Goal: Task Accomplishment & Management: Manage account settings

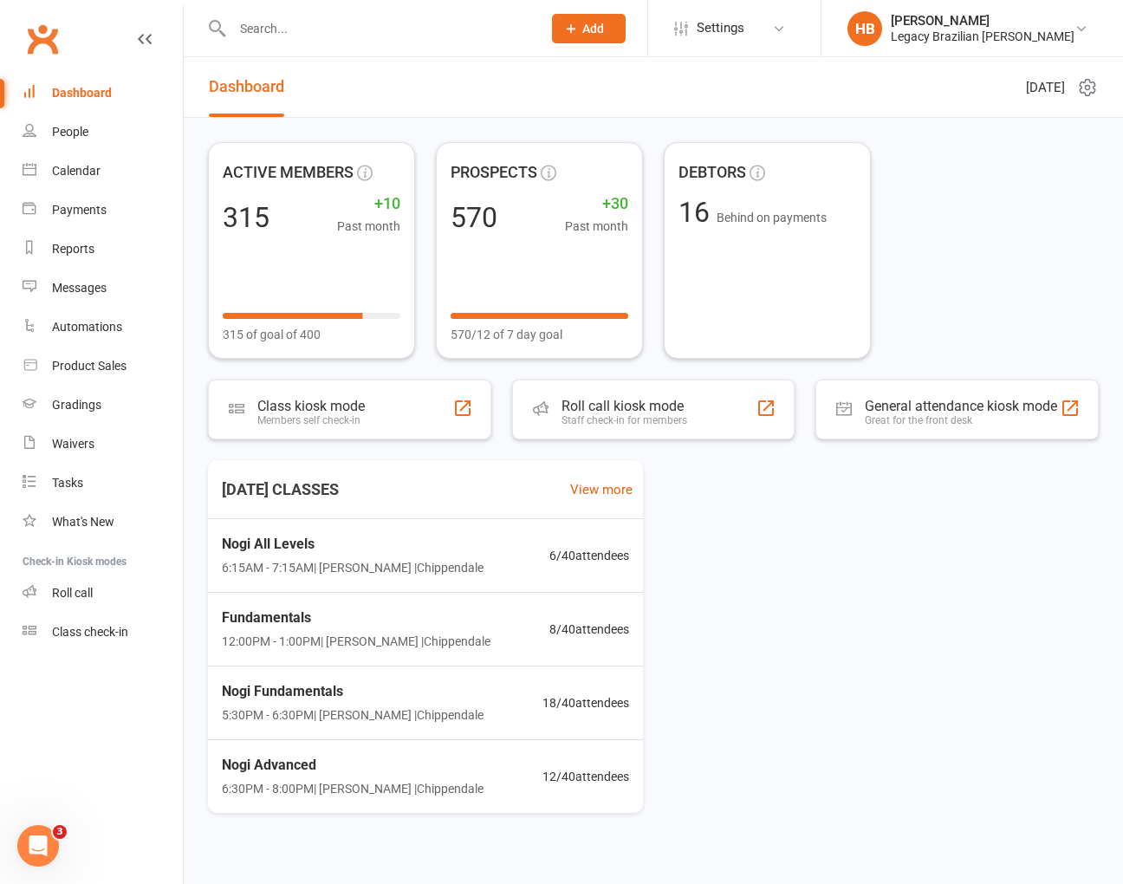
click at [332, 39] on input "text" at bounding box center [378, 28] width 302 height 24
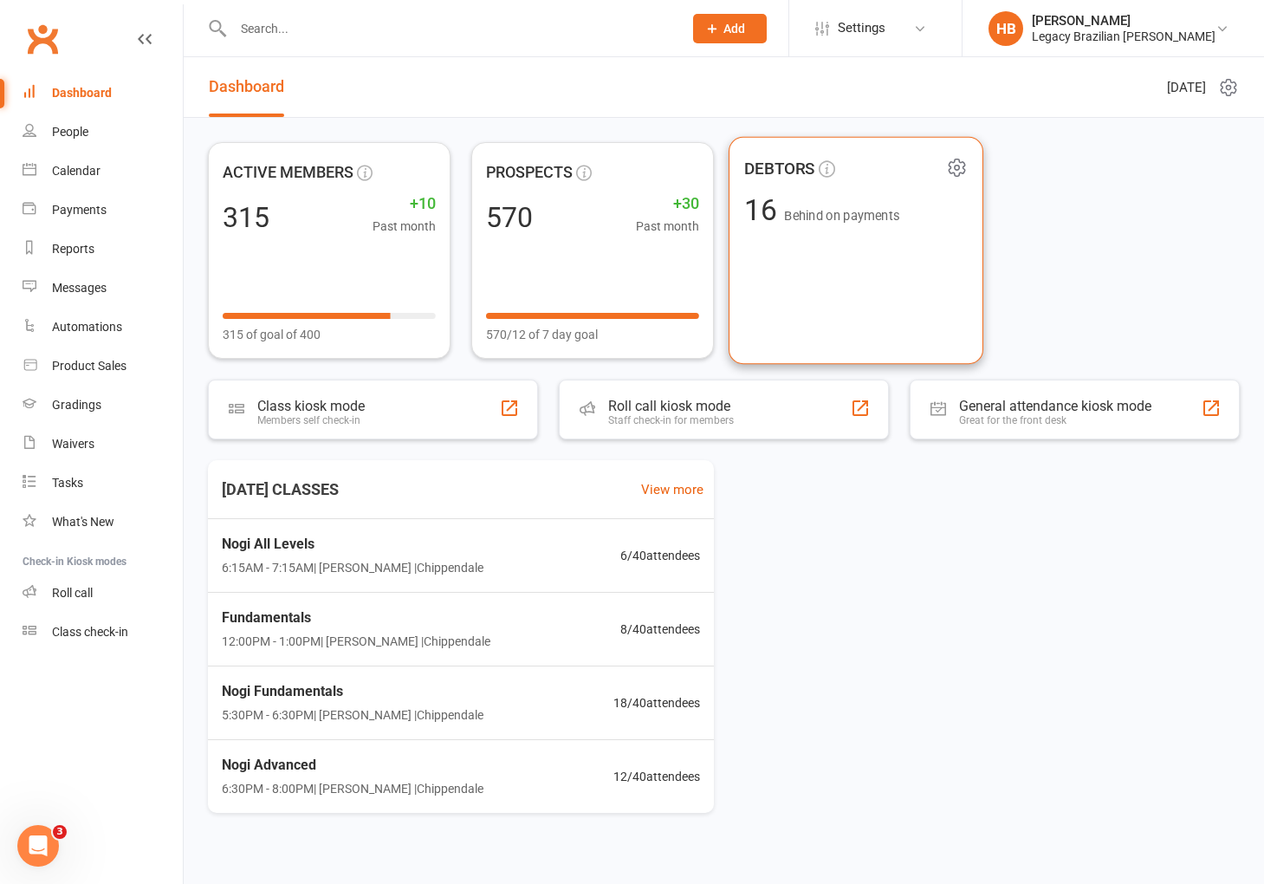
click at [860, 222] on span "Behind on payments" at bounding box center [841, 216] width 115 height 15
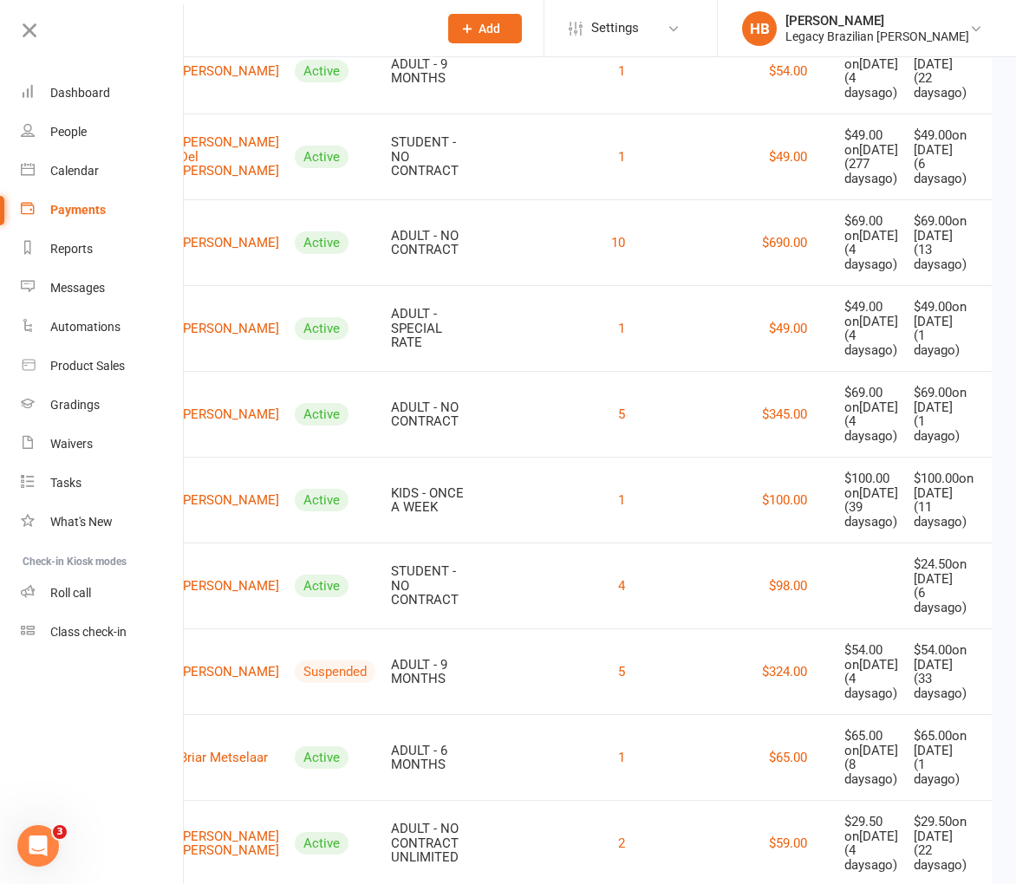
scroll to position [360, 0]
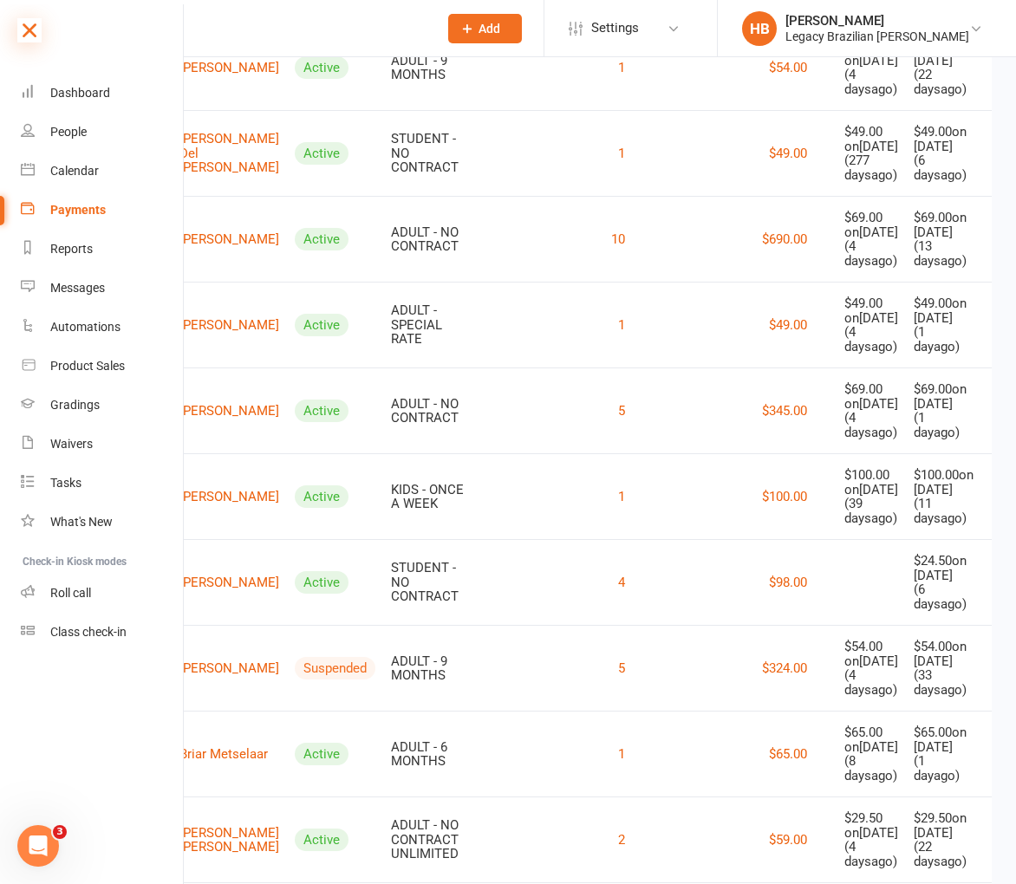
click at [39, 33] on icon at bounding box center [29, 30] width 24 height 24
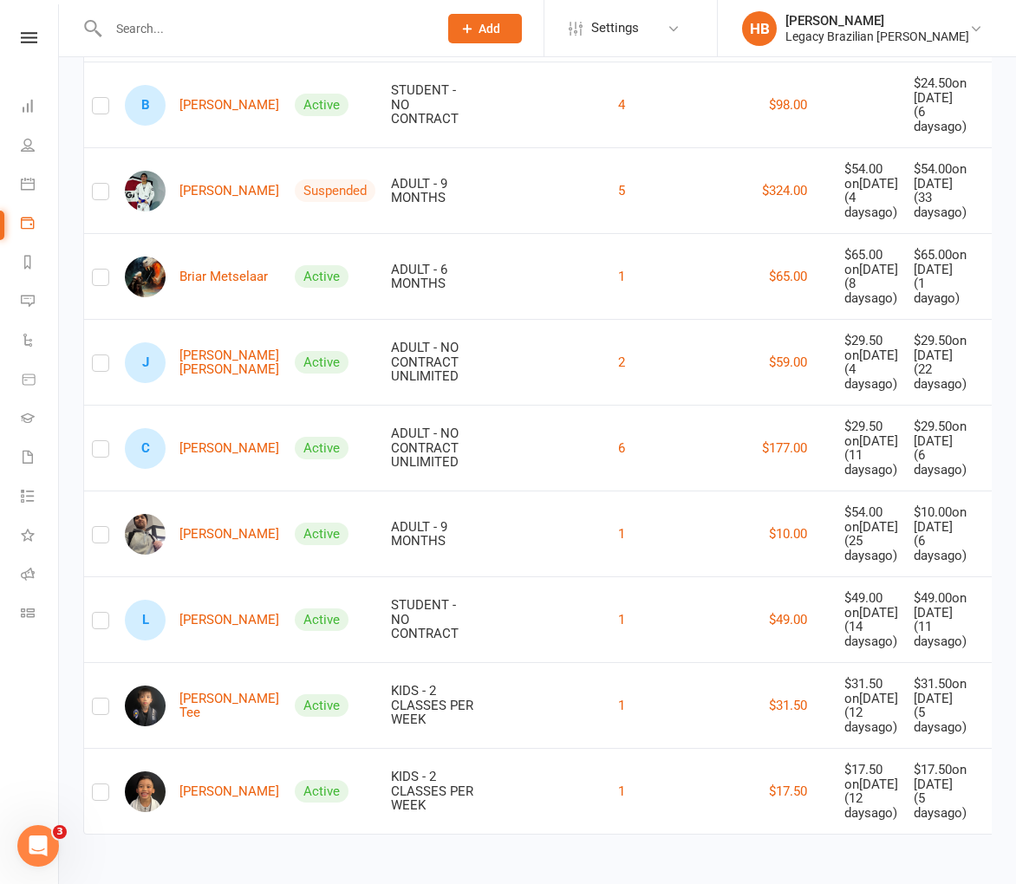
scroll to position [1080, 0]
click at [167, 342] on link "J [PERSON_NAME] [PERSON_NAME]" at bounding box center [202, 362] width 154 height 41
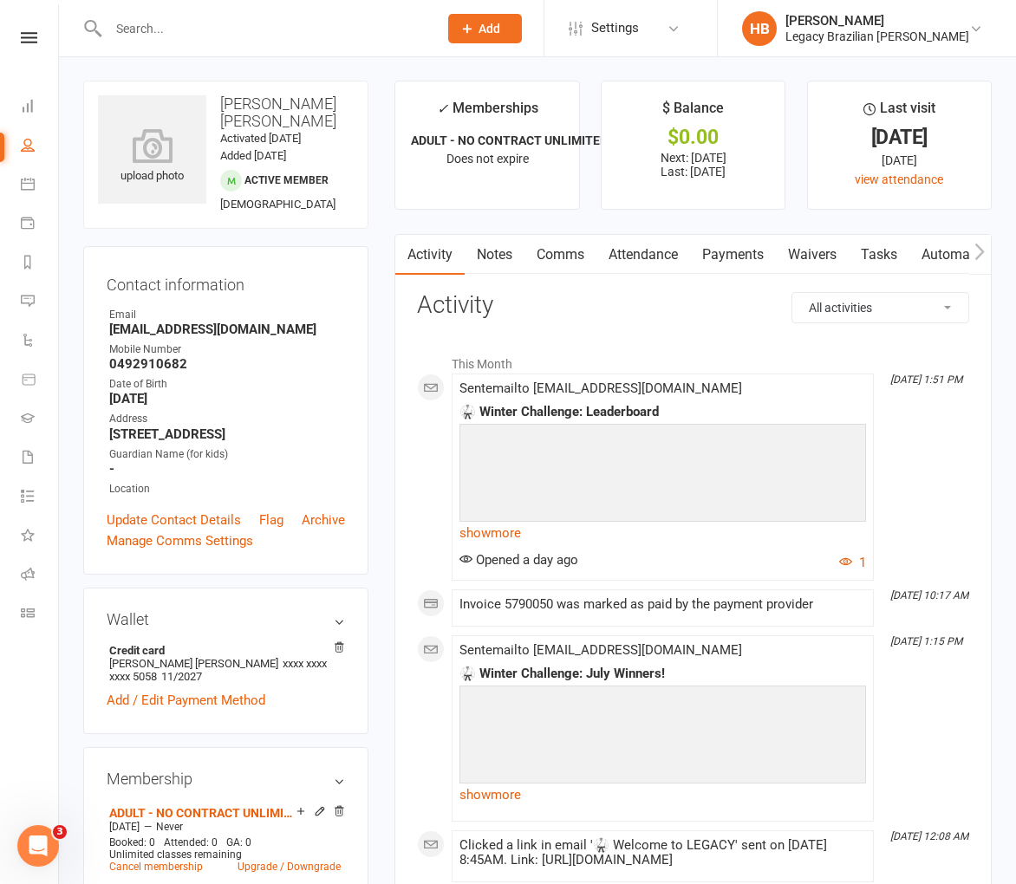
scroll to position [68, 0]
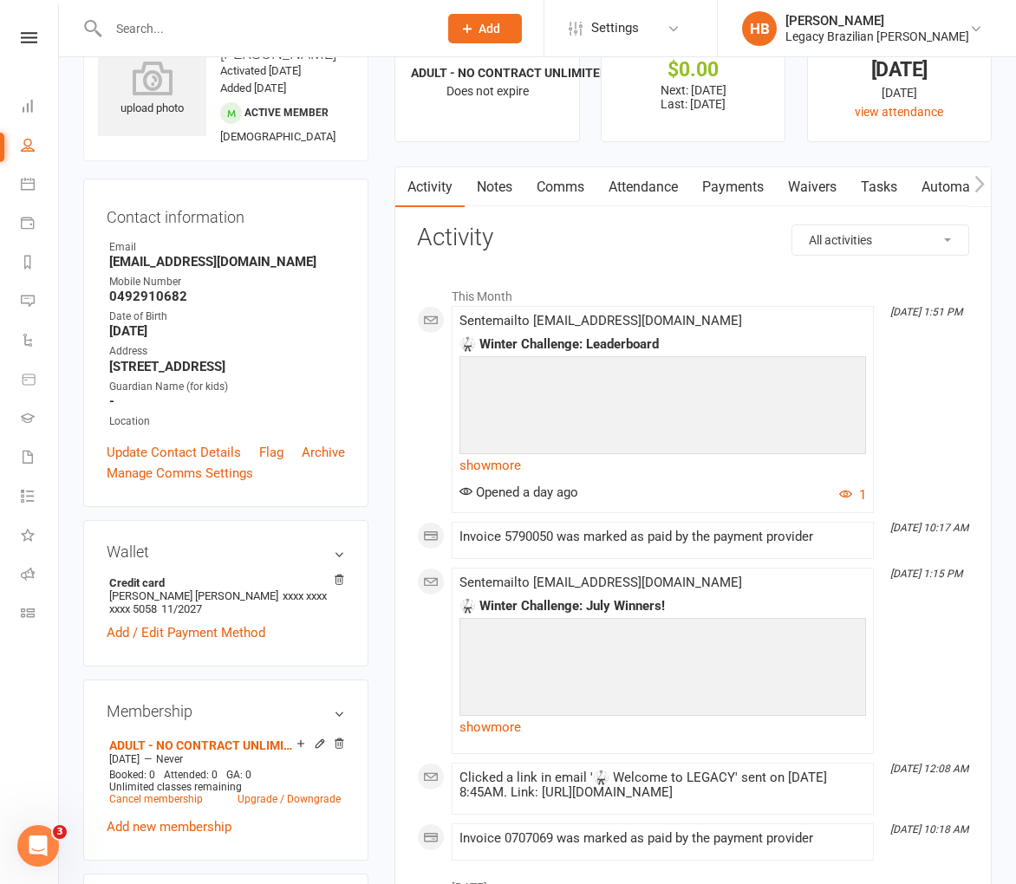
click at [715, 190] on link "Payments" at bounding box center [733, 187] width 86 height 40
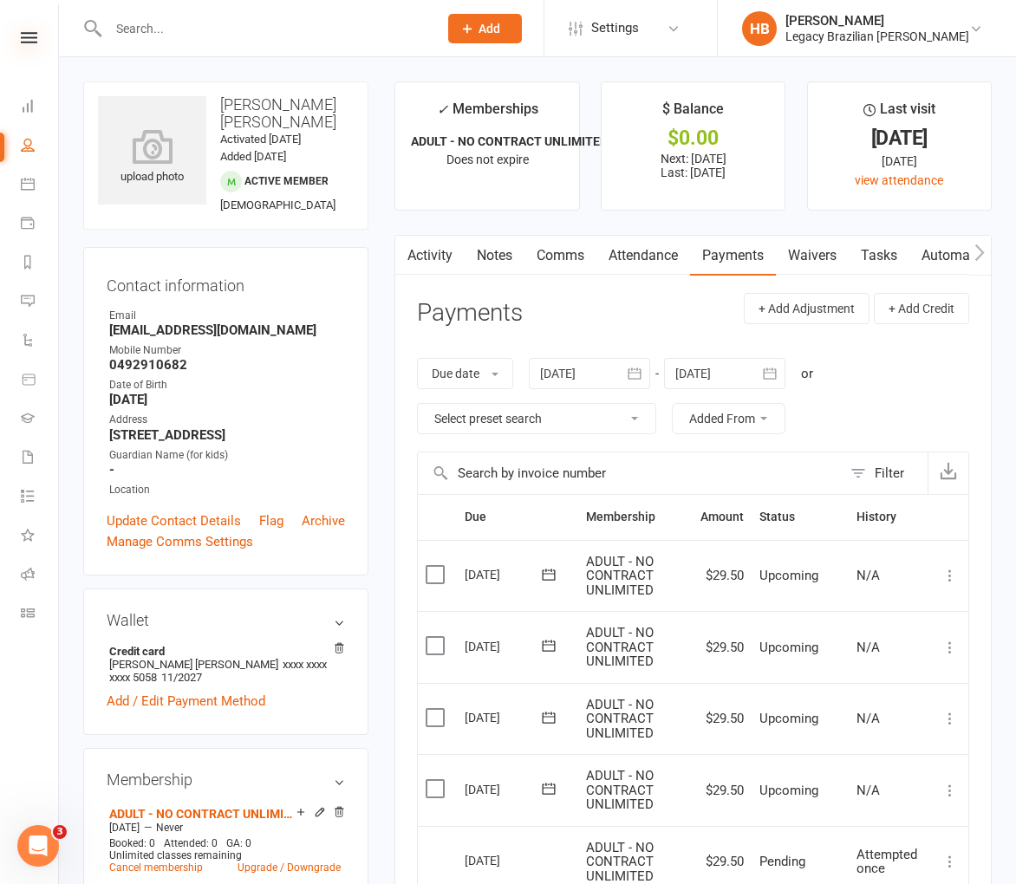
click at [32, 39] on icon at bounding box center [29, 37] width 16 height 11
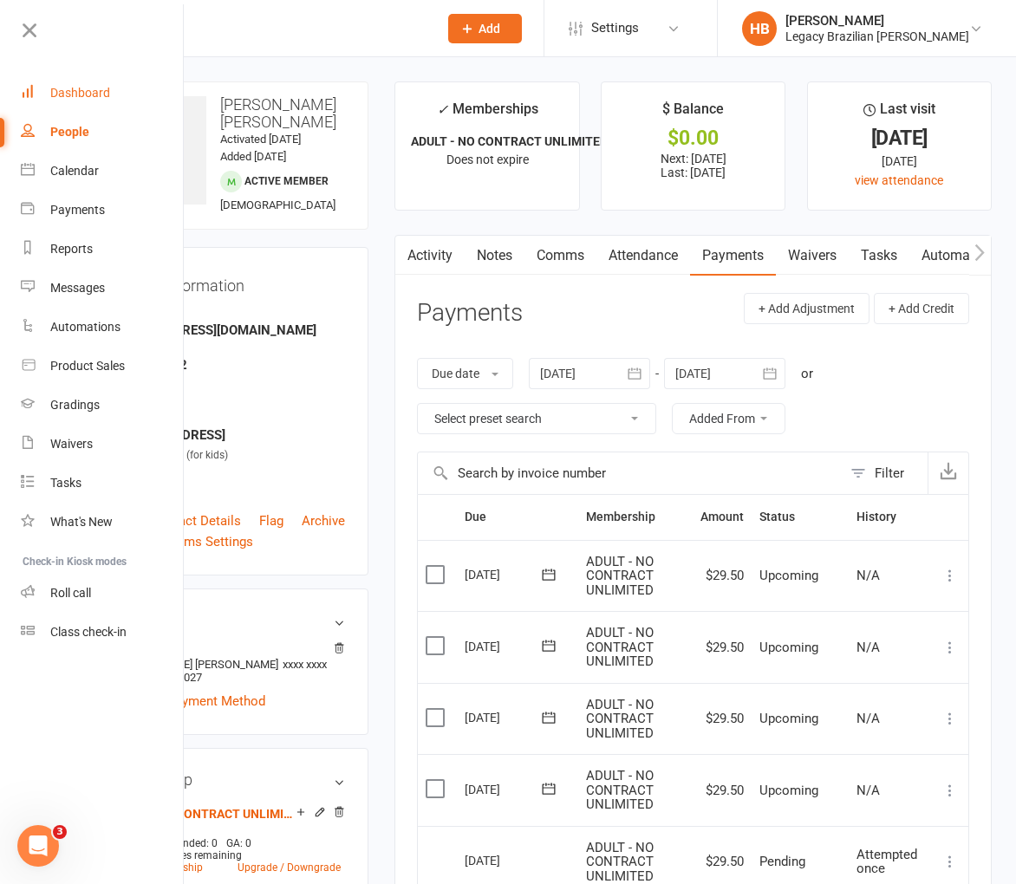
click at [70, 86] on div "Dashboard" at bounding box center [80, 93] width 60 height 14
